Goal: Task Accomplishment & Management: Use online tool/utility

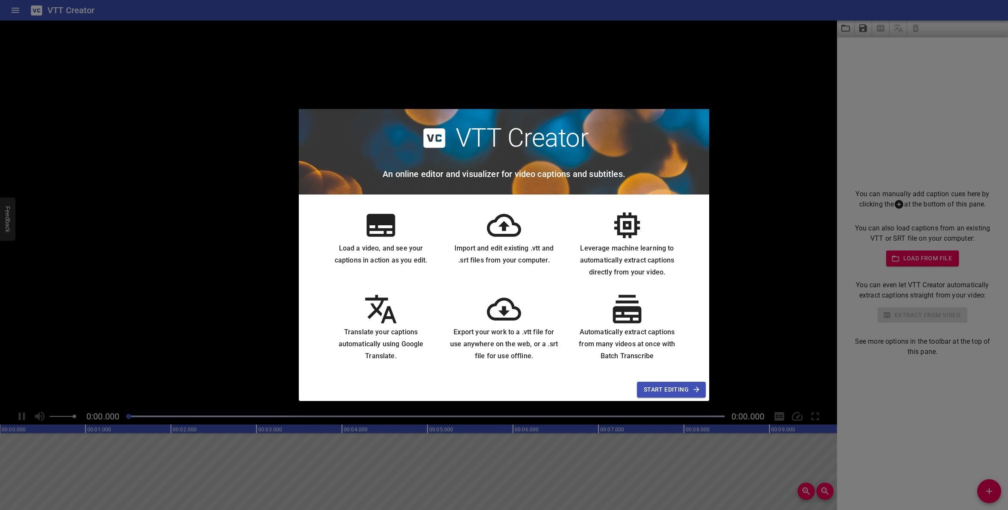
click at [692, 389] on span "Start Editing" at bounding box center [671, 389] width 55 height 11
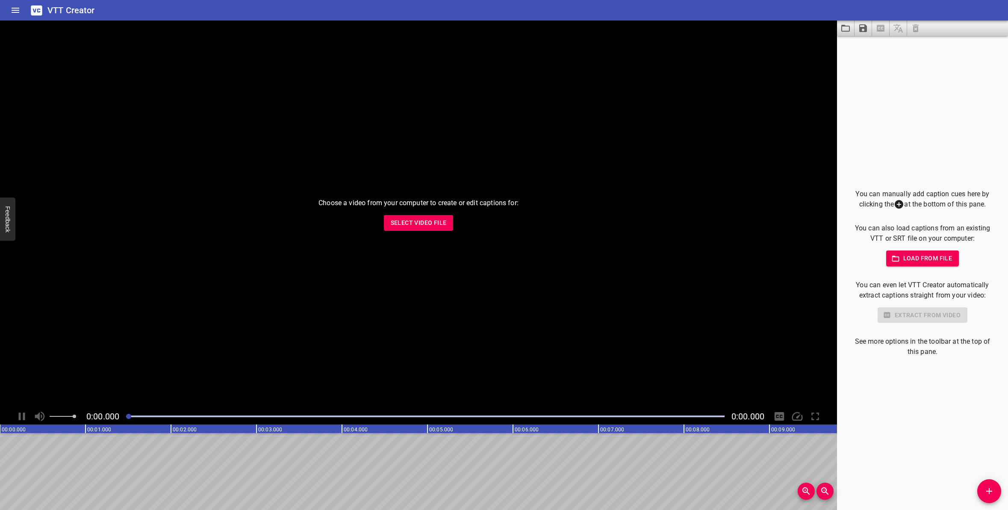
click at [946, 266] on div "You can manually add caption cues here by clicking the at the bottom of this pa…" at bounding box center [923, 273] width 144 height 169
click at [946, 263] on span "Load from file" at bounding box center [922, 258] width 59 height 11
click at [930, 312] on div "Extract from video" at bounding box center [923, 316] width 144 height 16
click at [395, 222] on span "Select Video File" at bounding box center [419, 223] width 56 height 11
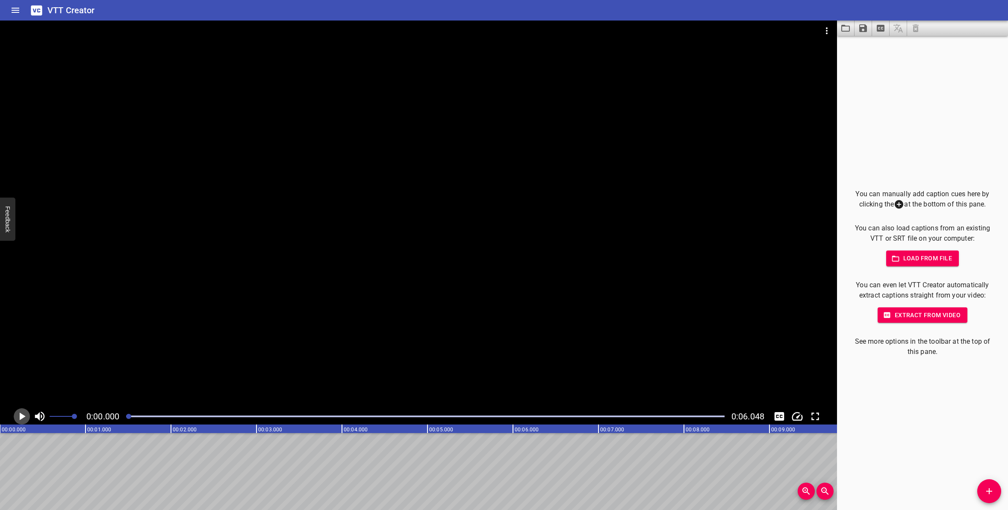
click at [18, 421] on icon "Play/Pause" at bounding box center [21, 416] width 13 height 13
click at [27, 414] on icon "Play/Pause" at bounding box center [21, 416] width 13 height 13
click at [952, 310] on span "Extract from video" at bounding box center [923, 315] width 76 height 11
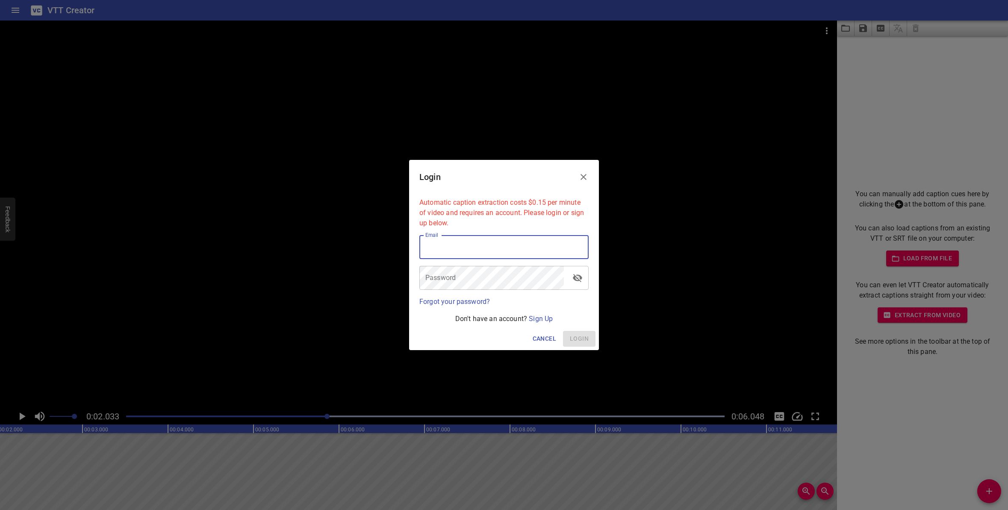
click at [492, 241] on input "email" at bounding box center [504, 247] width 169 height 24
